Goal: Find specific page/section: Find specific page/section

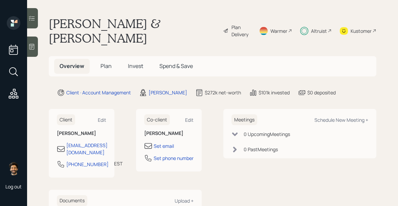
click at [129, 62] on span "Invest" at bounding box center [135, 65] width 15 height 7
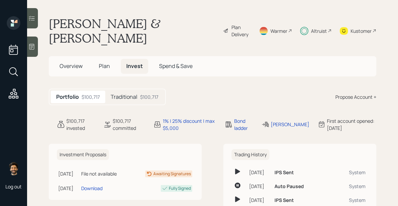
click at [108, 62] on span "Plan" at bounding box center [104, 65] width 11 height 7
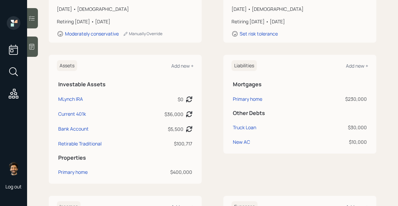
scroll to position [133, 0]
